Goal: Check status: Check status

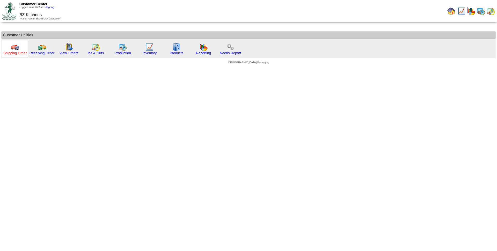
click at [20, 52] on link "Shipping Order" at bounding box center [14, 53] width 23 height 4
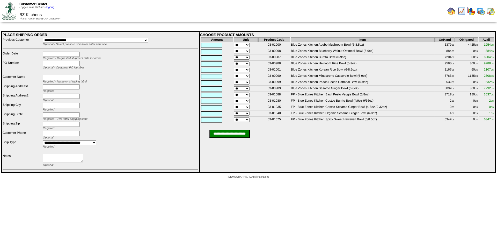
click at [452, 11] on img at bounding box center [452, 11] width 8 height 8
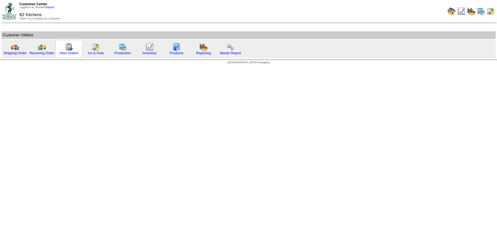
click at [69, 51] on img at bounding box center [69, 47] width 8 height 8
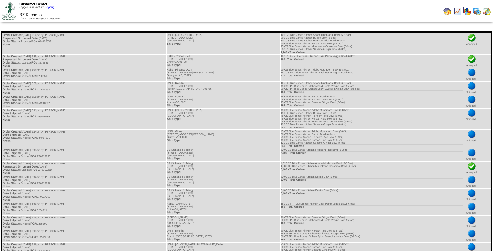
scroll to position [154, 0]
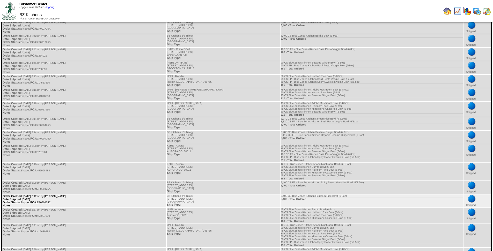
click at [75, 205] on td "Order Created: [DATE] 5:12pm by [PERSON_NAME] Date Shipped: [DATE] Order Status…" at bounding box center [84, 200] width 164 height 13
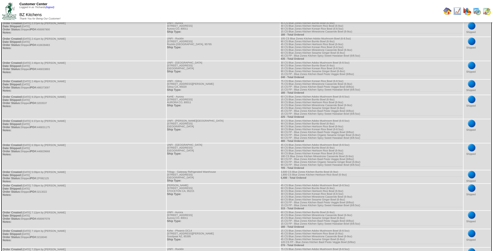
scroll to position [342, 0]
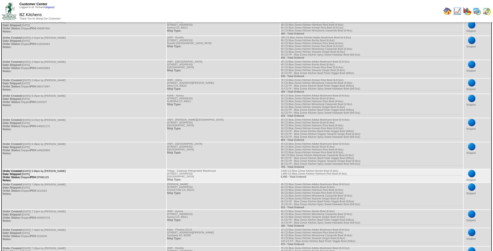
click at [50, 178] on td "Order Created: 08/21/2025 at 5:09pm by Trichards Date Shipped: 08/25/2025 Order…" at bounding box center [84, 175] width 164 height 13
copy td "ZP082125"
